Goal: Information Seeking & Learning: Learn about a topic

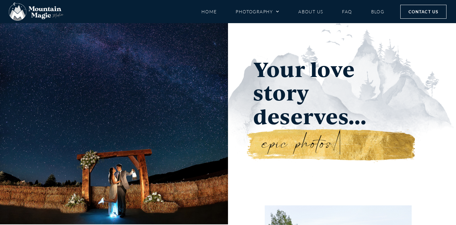
click at [189, 122] on div at bounding box center [114, 123] width 228 height 201
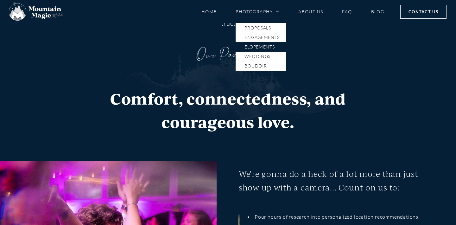
scroll to position [903, 0]
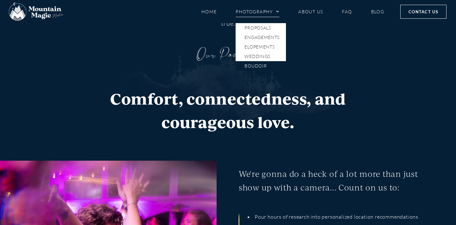
click at [256, 66] on link "Boudoir" at bounding box center [261, 65] width 50 height 9
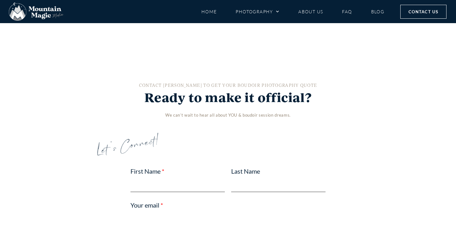
scroll to position [1298, 0]
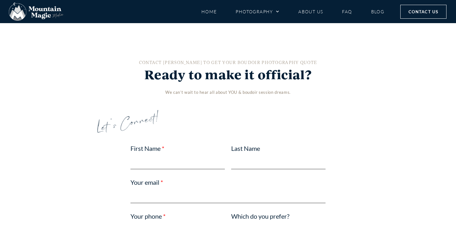
click at [290, 125] on link "Sensual & Sexy Crested Butte AirBnB" at bounding box center [323, 170] width 142 height 100
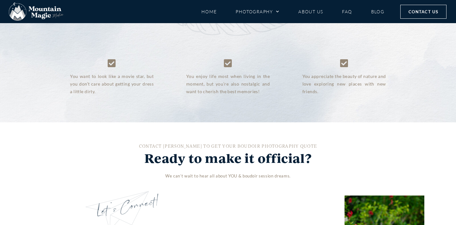
scroll to position [1201, 0]
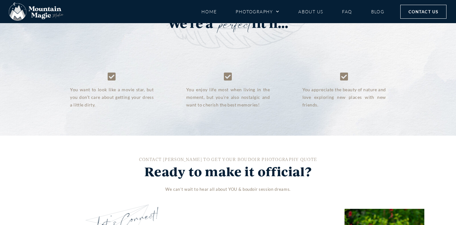
click at [275, 100] on link "Gorgeous Glamour" at bounding box center [319, 85] width 167 height 191
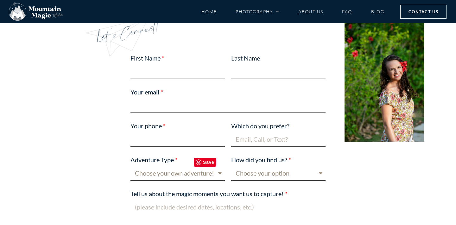
scroll to position [1469, 0]
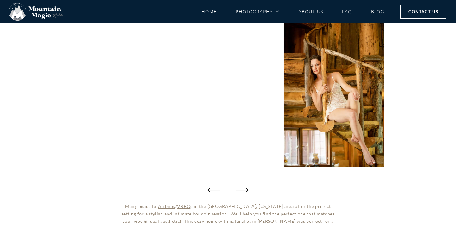
scroll to position [107, 0]
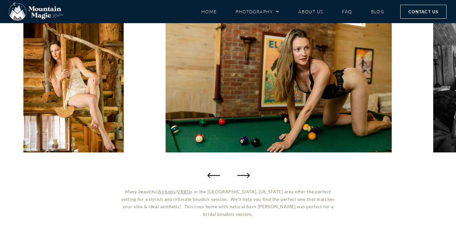
click at [242, 174] on icon "Next slide" at bounding box center [243, 175] width 13 height 13
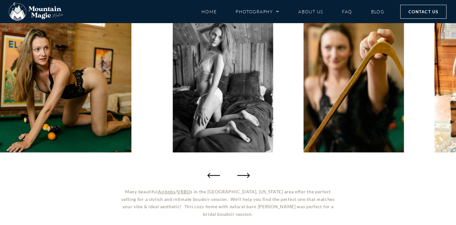
click at [242, 174] on icon "Next slide" at bounding box center [243, 175] width 13 height 13
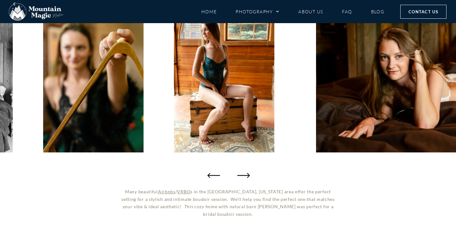
click at [242, 174] on icon "Next slide" at bounding box center [243, 175] width 13 height 13
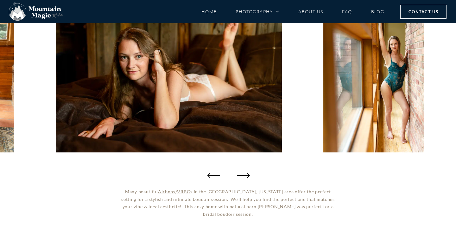
click at [242, 174] on icon "Next slide" at bounding box center [243, 175] width 13 height 13
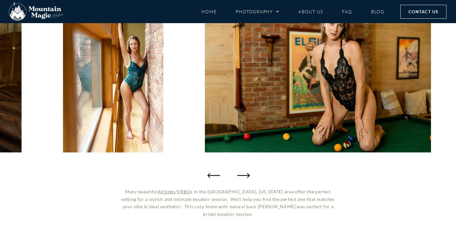
click at [242, 174] on icon "Next slide" at bounding box center [243, 175] width 13 height 13
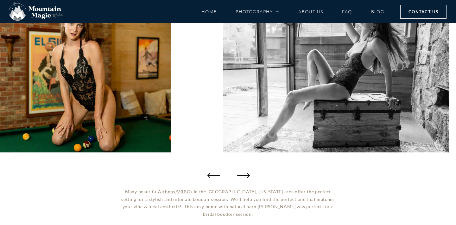
click at [242, 174] on icon "Next slide" at bounding box center [243, 175] width 13 height 13
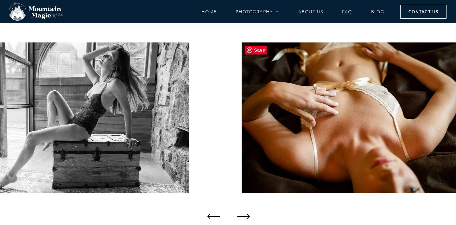
scroll to position [66, 0]
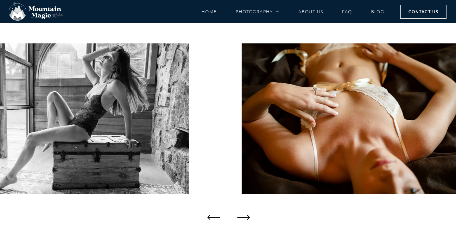
click at [239, 216] on icon "Next slide" at bounding box center [243, 217] width 13 height 13
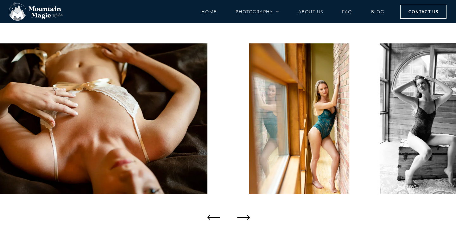
click at [239, 216] on icon "Next slide" at bounding box center [243, 217] width 13 height 13
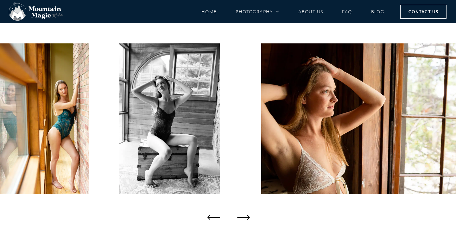
click at [239, 216] on icon "Next slide" at bounding box center [243, 217] width 13 height 13
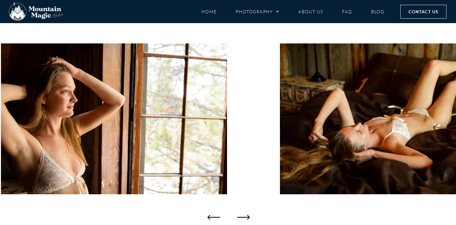
click at [239, 216] on icon "Next slide" at bounding box center [243, 217] width 13 height 13
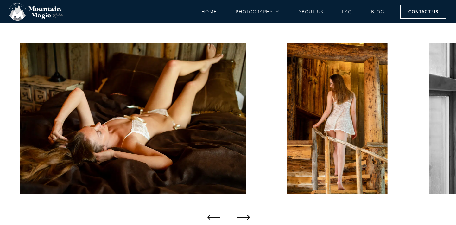
click at [239, 216] on icon "Next slide" at bounding box center [243, 217] width 13 height 13
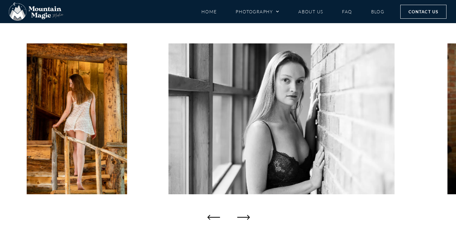
click at [239, 216] on icon "Next slide" at bounding box center [243, 217] width 13 height 13
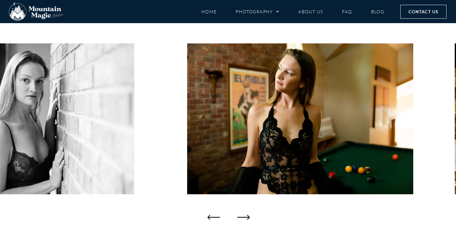
click at [239, 216] on icon "Next slide" at bounding box center [243, 217] width 13 height 13
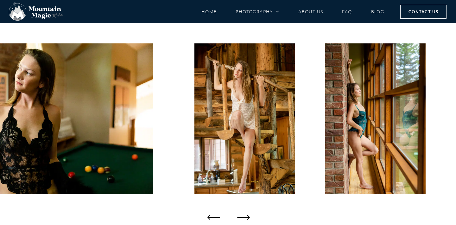
click at [239, 216] on icon "Next slide" at bounding box center [243, 217] width 13 height 13
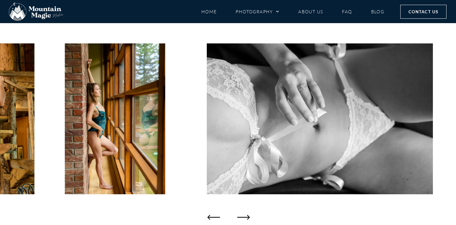
click at [239, 216] on icon "Next slide" at bounding box center [243, 217] width 13 height 13
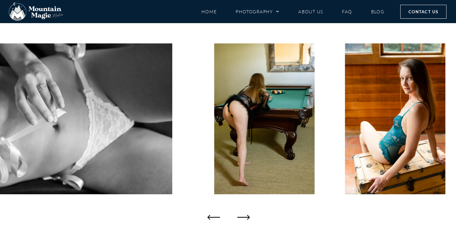
click at [239, 216] on icon "Next slide" at bounding box center [243, 217] width 13 height 13
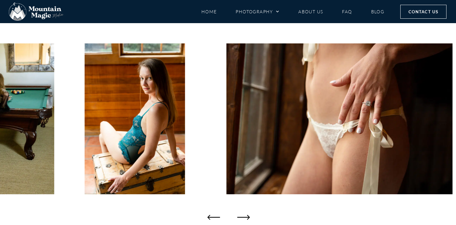
click at [239, 216] on icon "Next slide" at bounding box center [243, 217] width 13 height 13
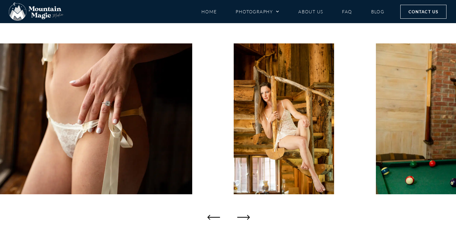
click at [239, 216] on icon "Next slide" at bounding box center [243, 217] width 13 height 13
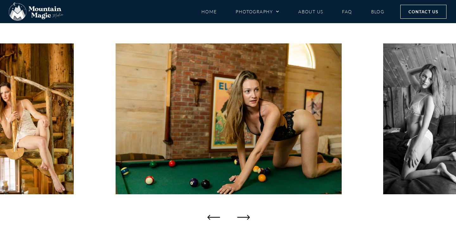
click at [239, 216] on icon "Next slide" at bounding box center [243, 217] width 13 height 13
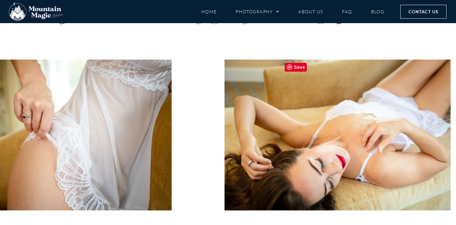
scroll to position [74, 0]
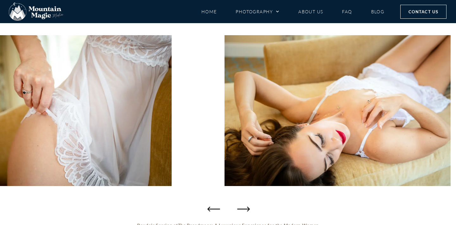
click at [244, 211] on icon "Next slide" at bounding box center [243, 208] width 13 height 13
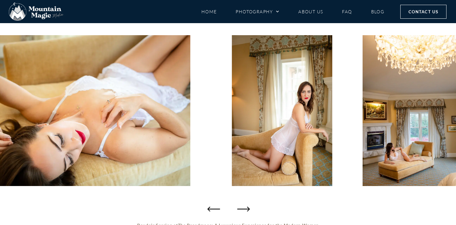
click at [244, 211] on icon "Next slide" at bounding box center [243, 208] width 13 height 13
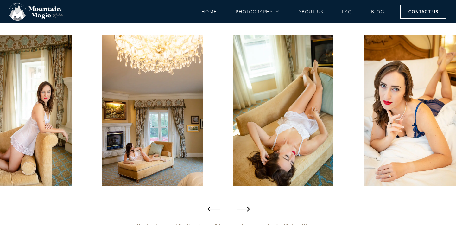
click at [244, 211] on icon "Next slide" at bounding box center [243, 208] width 13 height 13
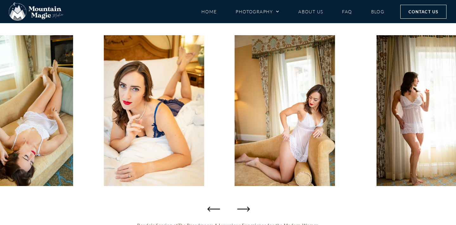
click at [244, 211] on icon "Next slide" at bounding box center [243, 208] width 13 height 13
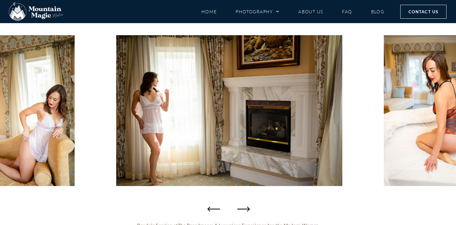
click at [244, 211] on icon "Next slide" at bounding box center [243, 208] width 13 height 13
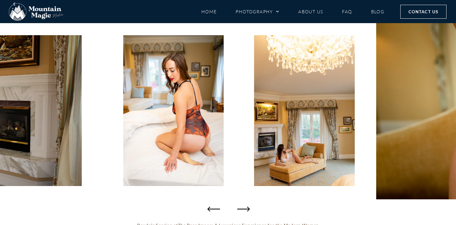
click at [244, 211] on icon "Next slide" at bounding box center [243, 208] width 13 height 13
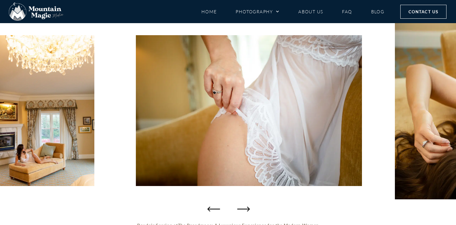
click at [244, 211] on icon "Next slide" at bounding box center [243, 208] width 13 height 13
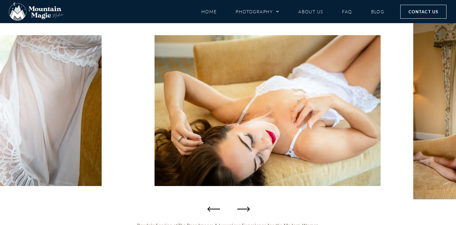
click at [244, 211] on icon "Next slide" at bounding box center [243, 208] width 13 height 13
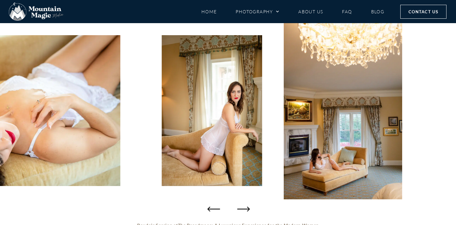
click at [244, 211] on icon "Next slide" at bounding box center [243, 208] width 13 height 13
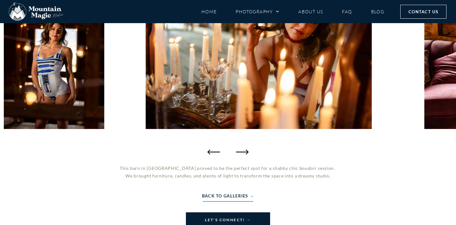
scroll to position [131, 0]
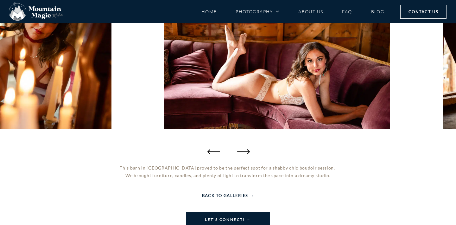
click at [240, 153] on icon "Next slide" at bounding box center [243, 151] width 13 height 13
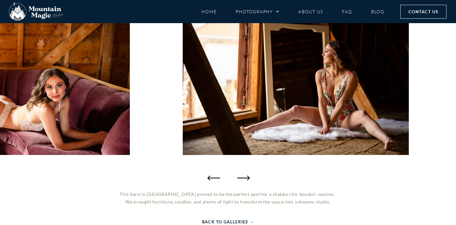
scroll to position [91, 0]
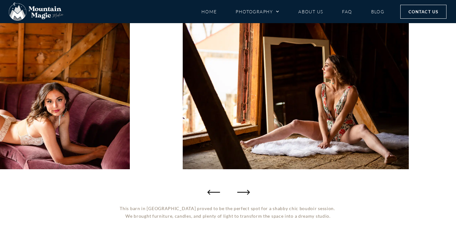
click at [240, 193] on icon "Next slide" at bounding box center [243, 192] width 13 height 13
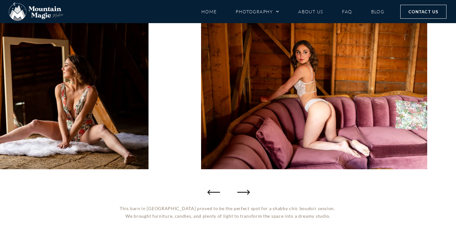
click at [240, 193] on icon "Next slide" at bounding box center [243, 192] width 13 height 13
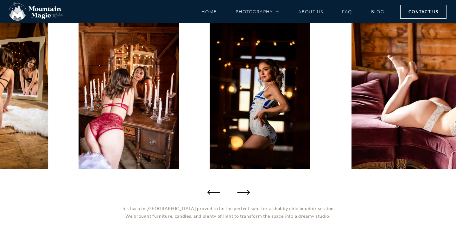
click at [240, 193] on icon "Next slide" at bounding box center [243, 192] width 13 height 13
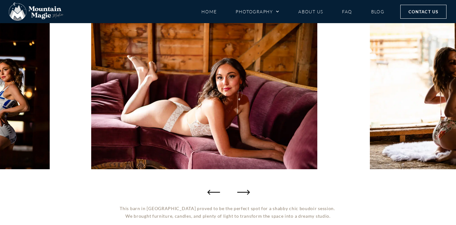
click at [240, 193] on icon "Next slide" at bounding box center [243, 192] width 13 height 13
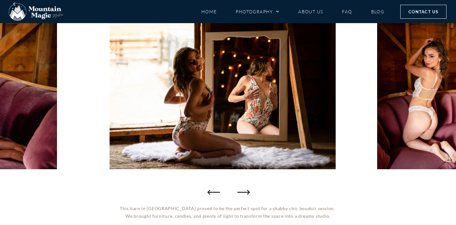
click at [240, 193] on icon "Next slide" at bounding box center [243, 192] width 13 height 13
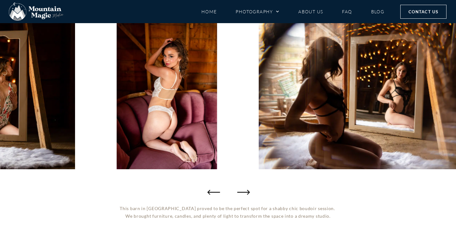
click at [240, 193] on icon "Next slide" at bounding box center [243, 192] width 13 height 13
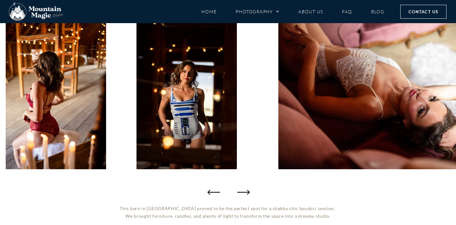
click at [240, 193] on icon "Next slide" at bounding box center [243, 192] width 13 height 13
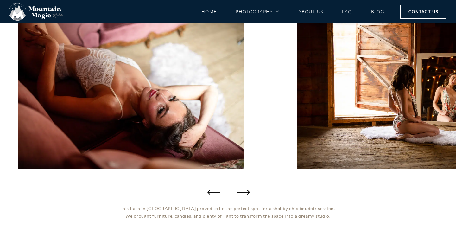
click at [240, 193] on icon "Next slide" at bounding box center [243, 192] width 13 height 13
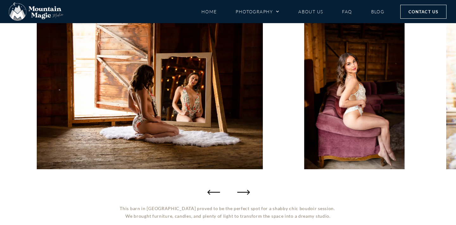
click at [240, 193] on icon "Next slide" at bounding box center [243, 192] width 13 height 13
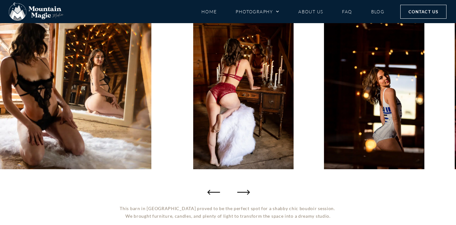
click at [240, 193] on icon "Next slide" at bounding box center [243, 192] width 13 height 13
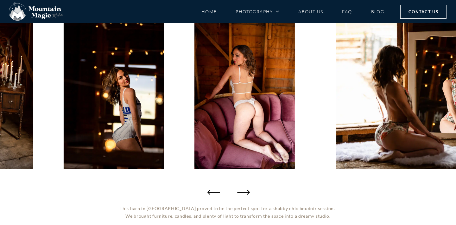
click at [240, 193] on icon "Next slide" at bounding box center [243, 192] width 13 height 13
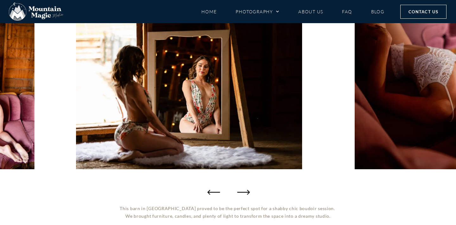
click at [240, 193] on icon "Next slide" at bounding box center [243, 192] width 13 height 13
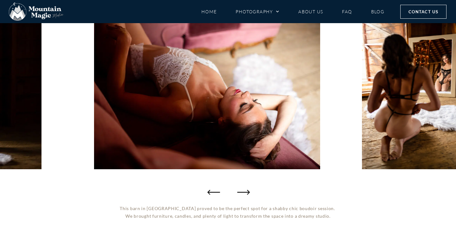
click at [240, 193] on icon "Next slide" at bounding box center [243, 192] width 13 height 13
